Goal: Task Accomplishment & Management: Use online tool/utility

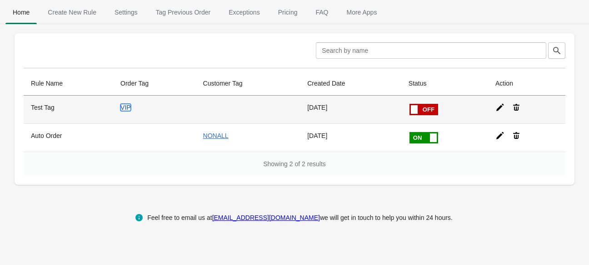
click at [122, 110] on link "VIP" at bounding box center [125, 107] width 10 height 7
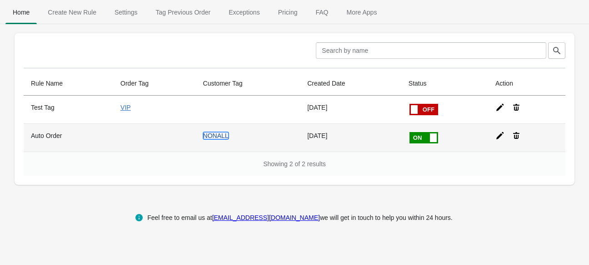
click at [219, 139] on link "NONALL" at bounding box center [215, 135] width 25 height 7
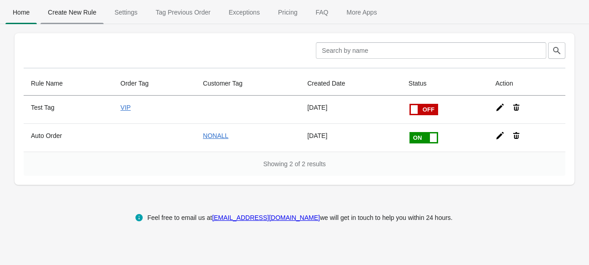
click at [86, 10] on span "Create New Rule" at bounding box center [71, 12] width 63 height 16
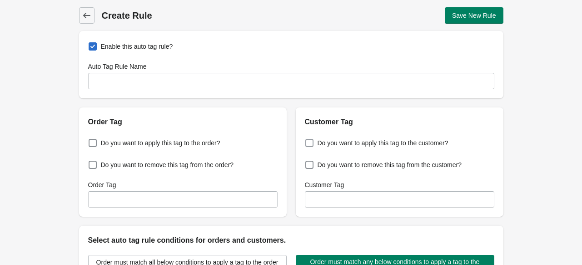
click at [373, 146] on span "Do you want to apply this tag to the customer?" at bounding box center [383, 142] width 131 height 9
click at [308, 140] on input "Do you want to apply this tag to the customer?" at bounding box center [307, 140] width 0 height 0
checkbox input "true"
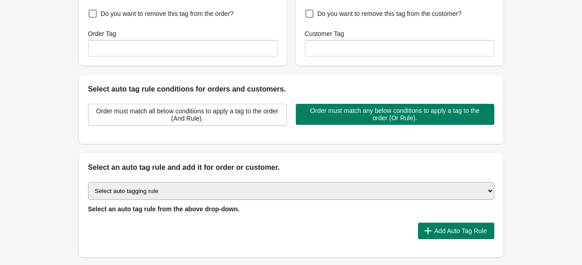
scroll to position [182, 0]
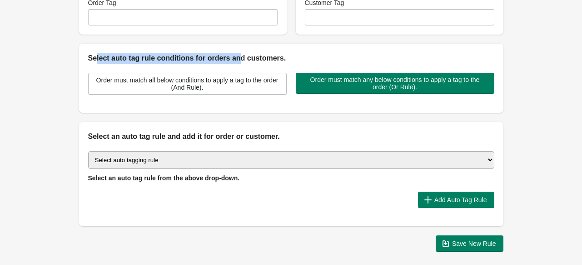
drag, startPoint x: 97, startPoint y: 60, endPoint x: 240, endPoint y: 56, distance: 142.8
click at [239, 56] on h2 "Select auto tag rule conditions for orders and customers." at bounding box center [291, 58] width 406 height 11
click at [192, 60] on h2 "Select auto tag rule conditions for orders and customers." at bounding box center [291, 58] width 406 height 11
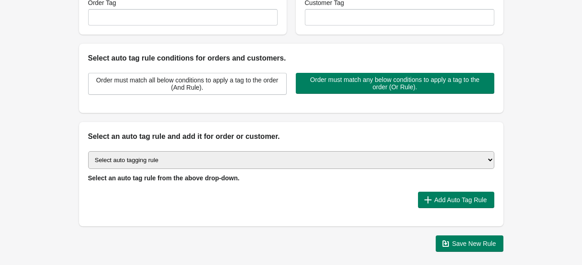
click at [187, 161] on select "Select auto tagging rule Tag by order amount Tag based on the order count (Volu…" at bounding box center [291, 160] width 406 height 18
select select "6"
click at [88, 151] on select "Select auto tagging rule Tag by order amount Tag based on the order count (Volu…" at bounding box center [291, 160] width 406 height 18
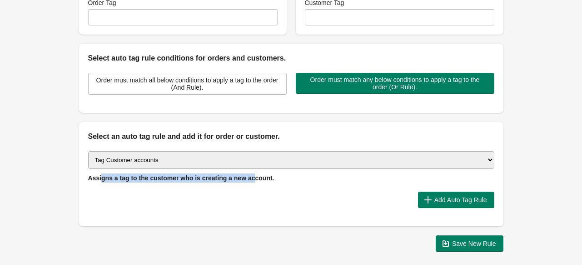
drag, startPoint x: 100, startPoint y: 178, endPoint x: 248, endPoint y: 181, distance: 148.7
click at [247, 181] on span "Assigns a tag to the customer who is creating a new account." at bounding box center [181, 177] width 186 height 7
click at [187, 181] on div "Select auto tagging rule Tag by order amount Tag based on the order count (Volu…" at bounding box center [291, 166] width 406 height 31
drag, startPoint x: 124, startPoint y: 178, endPoint x: 260, endPoint y: 187, distance: 137.1
click at [250, 187] on div "Select auto tagging rule Tag by order amount Tag based on the order count (Volu…" at bounding box center [291, 184] width 425 height 84
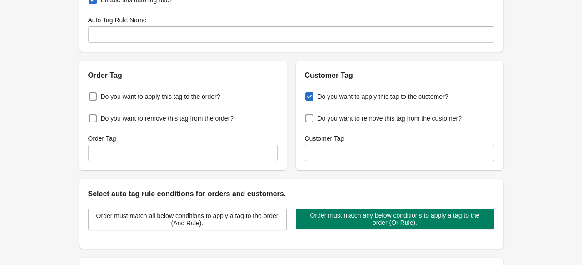
scroll to position [40, 0]
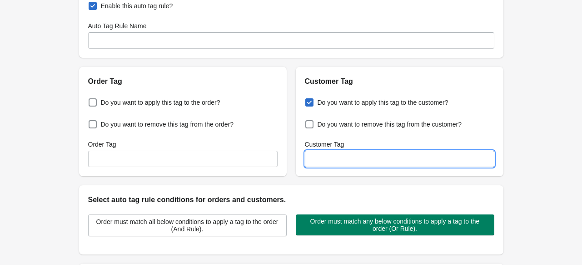
click at [373, 163] on input "Customer Tag" at bounding box center [400, 158] width 190 height 16
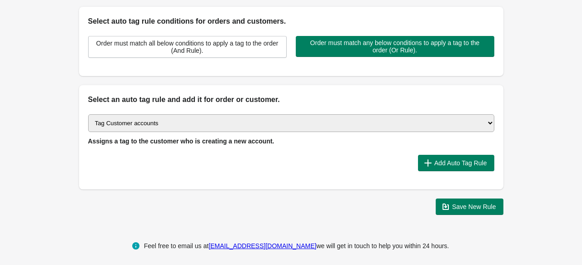
scroll to position [222, 0]
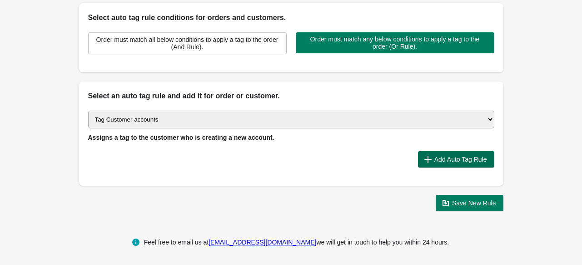
type input "NEW1007"
click at [467, 158] on span "Add Auto Tag Rule" at bounding box center [461, 158] width 53 height 7
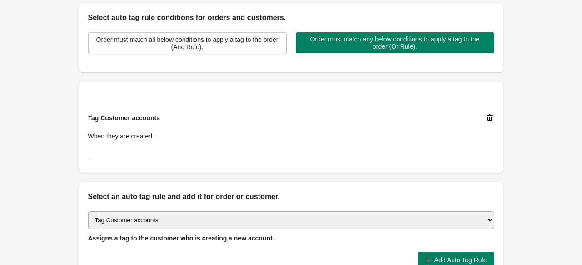
click at [130, 138] on span "When they are created." at bounding box center [121, 135] width 66 height 7
drag, startPoint x: 88, startPoint y: 115, endPoint x: 170, endPoint y: 118, distance: 82.3
click at [170, 118] on div "Tag Customer accounts When they are created." at bounding box center [283, 126] width 390 height 27
drag, startPoint x: 135, startPoint y: 135, endPoint x: 187, endPoint y: 137, distance: 52.3
click at [181, 136] on div "Tag Customer accounts When they are created." at bounding box center [283, 126] width 390 height 27
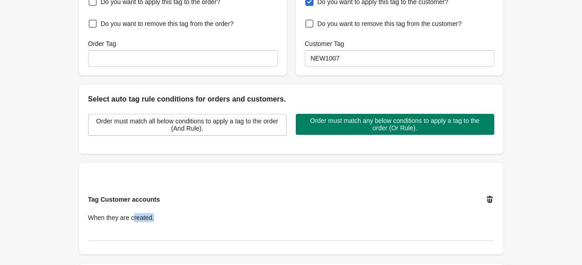
scroll to position [0, 0]
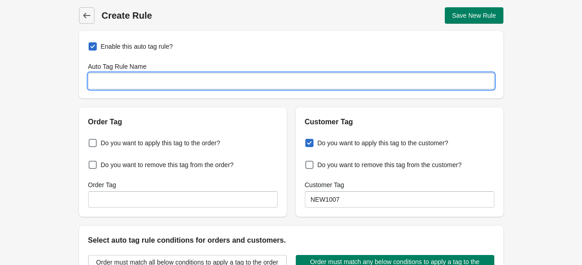
click at [189, 81] on input "Auto Tag Rule Name" at bounding box center [291, 81] width 406 height 16
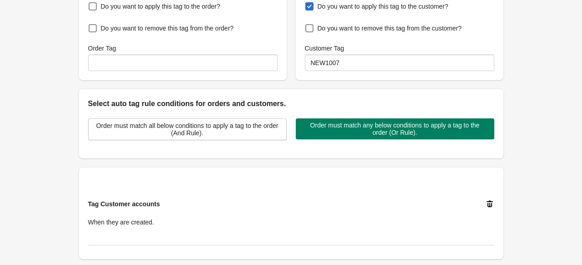
scroll to position [273, 0]
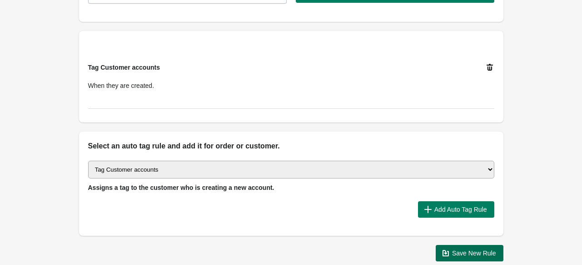
type input "New Customers"
click at [474, 250] on span "Save New Rule" at bounding box center [474, 252] width 44 height 7
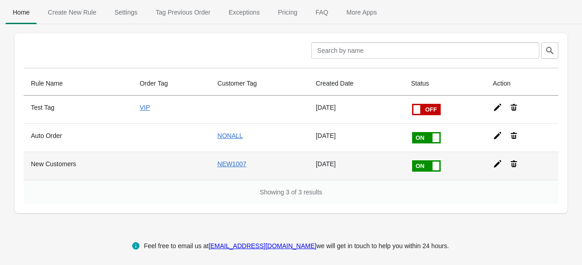
click at [513, 164] on icon at bounding box center [514, 163] width 6 height 7
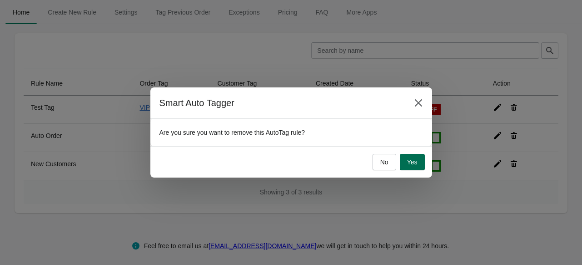
click at [417, 162] on span "Yes" at bounding box center [412, 161] width 10 height 7
